Goal: Information Seeking & Learning: Understand process/instructions

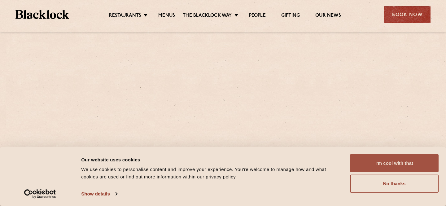
click at [385, 163] on button "I'm cool with that" at bounding box center [394, 163] width 89 height 18
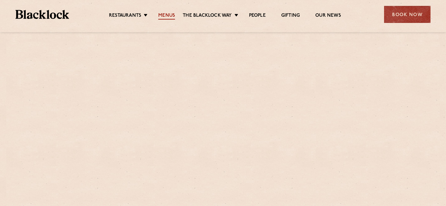
click at [171, 17] on link "Menus" at bounding box center [166, 16] width 17 height 7
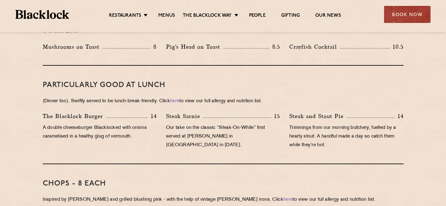
scroll to position [367, 0]
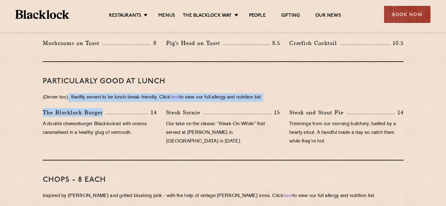
drag, startPoint x: 69, startPoint y: 91, endPoint x: 129, endPoint y: 98, distance: 60.5
click at [129, 98] on div "PARTICULARLY GOOD AT LUNCH (Dinner too). Swiftly served to be lunch-break-frien…" at bounding box center [223, 111] width 361 height 98
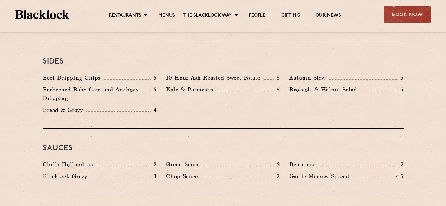
scroll to position [948, 0]
